Goal: Task Accomplishment & Management: Use online tool/utility

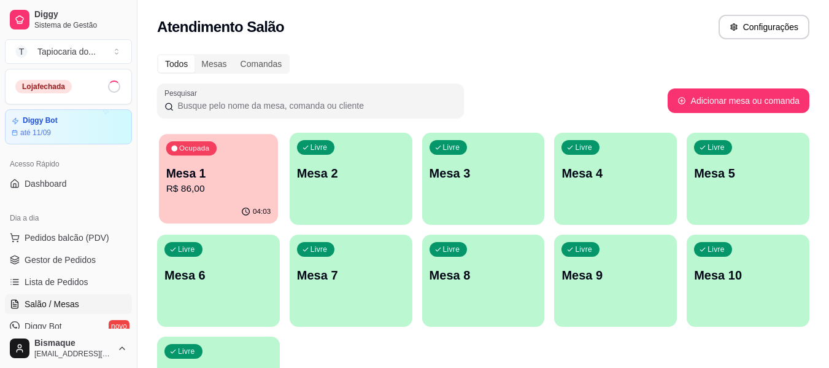
click at [261, 191] on p "R$ 86,00" at bounding box center [218, 189] width 105 height 14
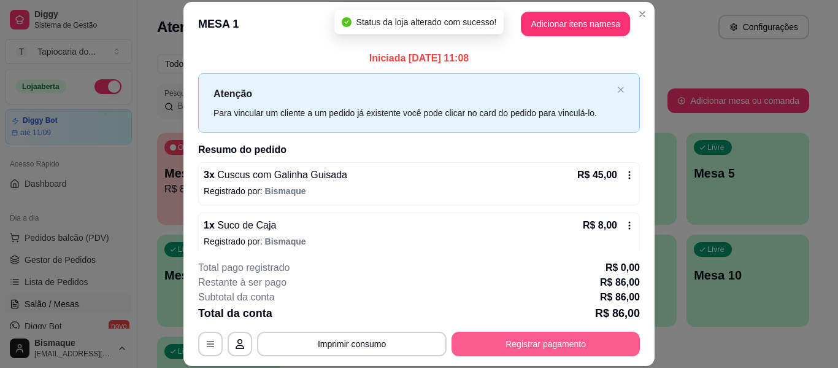
click at [576, 336] on button "Registrar pagamento" at bounding box center [546, 343] width 188 height 25
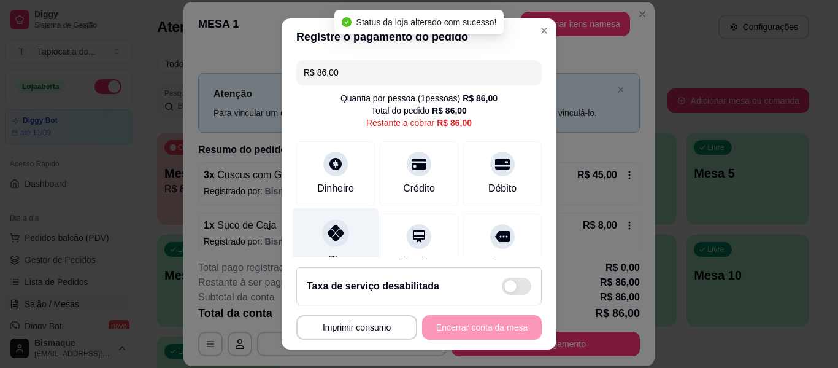
click at [322, 229] on div at bounding box center [335, 232] width 27 height 27
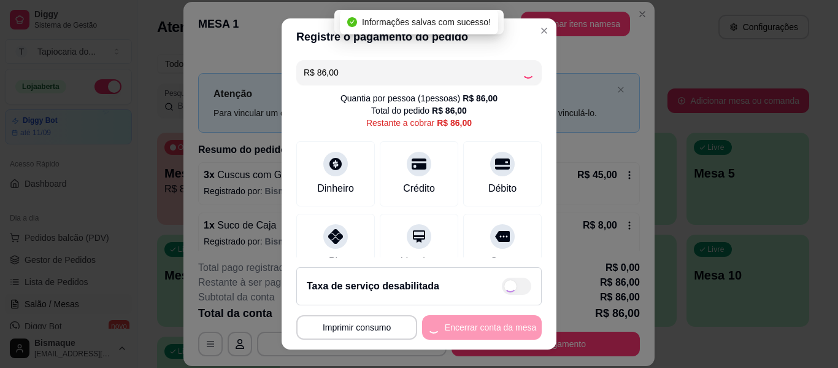
type input "R$ 0,00"
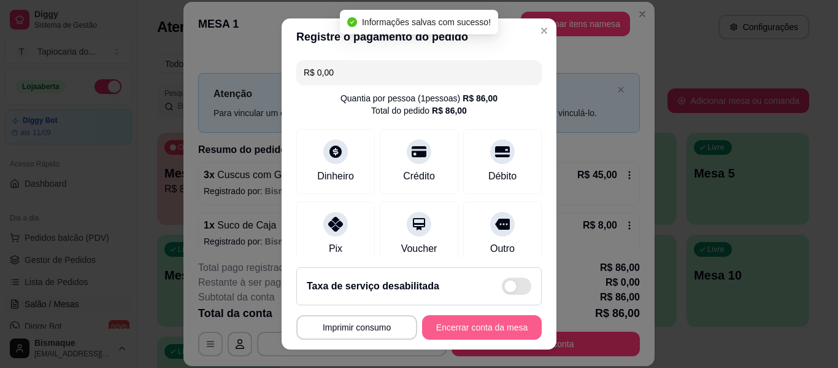
click at [489, 322] on button "Encerrar conta da mesa" at bounding box center [482, 327] width 120 height 25
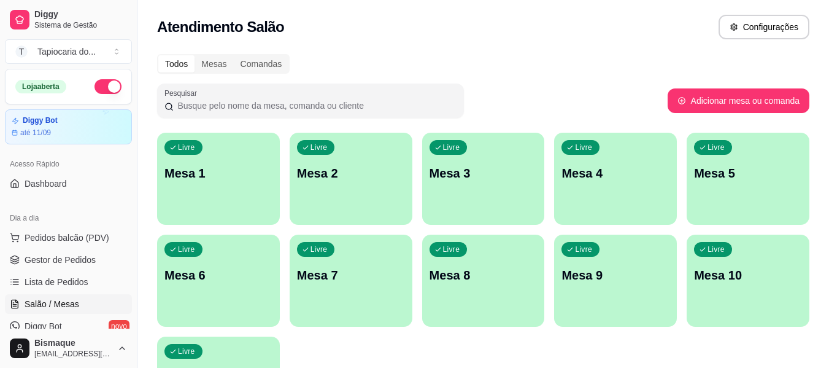
click at [636, 74] on div "Todos Mesas Comandas Pesquisar Adicionar mesa ou comanda Livre Mesa 1 Livre Mes…" at bounding box center [483, 245] width 692 height 396
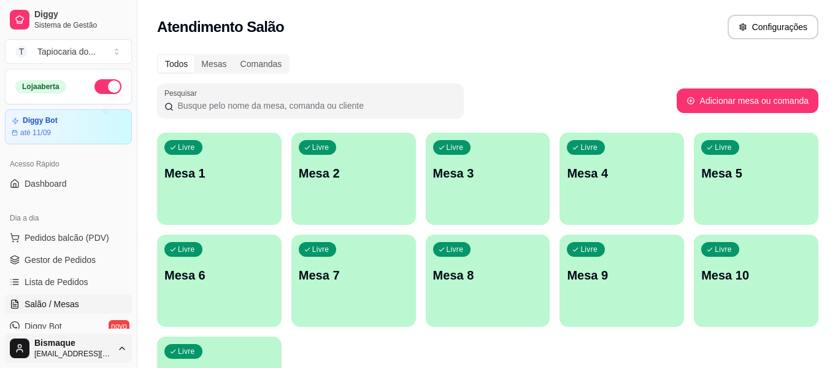
click at [117, 350] on html "Diggy Sistema de Gestão T Tapiocaria do ... Loja aberta Diggy Bot até 11/09 Ace…" at bounding box center [419, 184] width 838 height 368
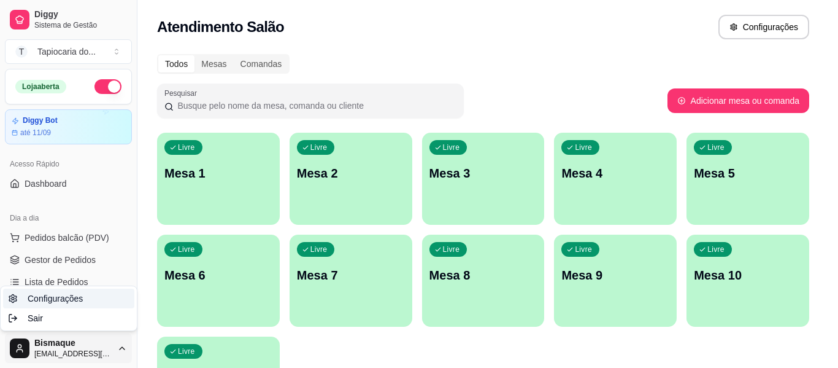
click at [115, 300] on link "Configurações" at bounding box center [68, 298] width 131 height 20
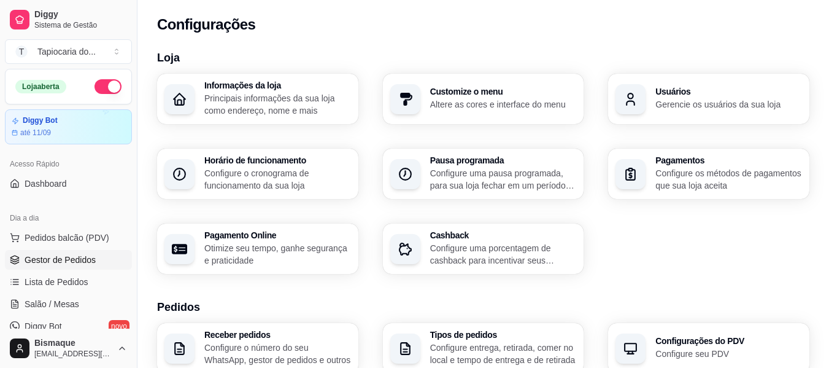
click at [72, 254] on span "Gestor de Pedidos" at bounding box center [60, 259] width 71 height 12
